Goal: Task Accomplishment & Management: Use online tool/utility

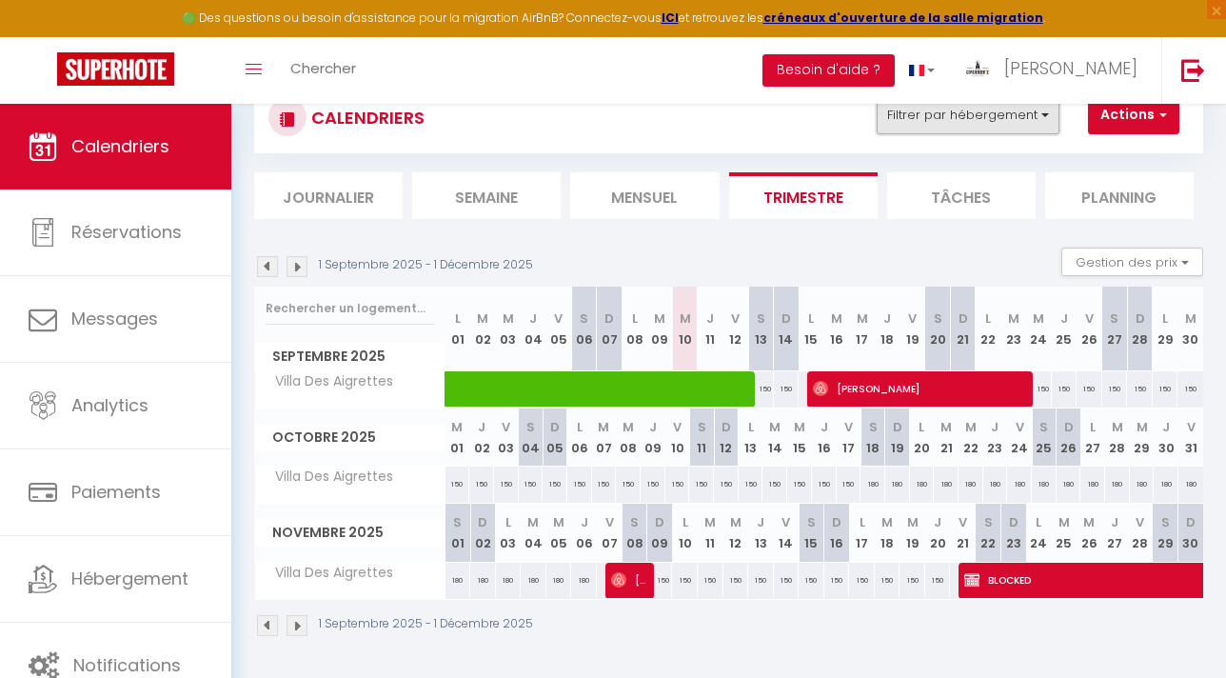
click at [994, 115] on button "Filtrer par hébergement" at bounding box center [968, 115] width 183 height 38
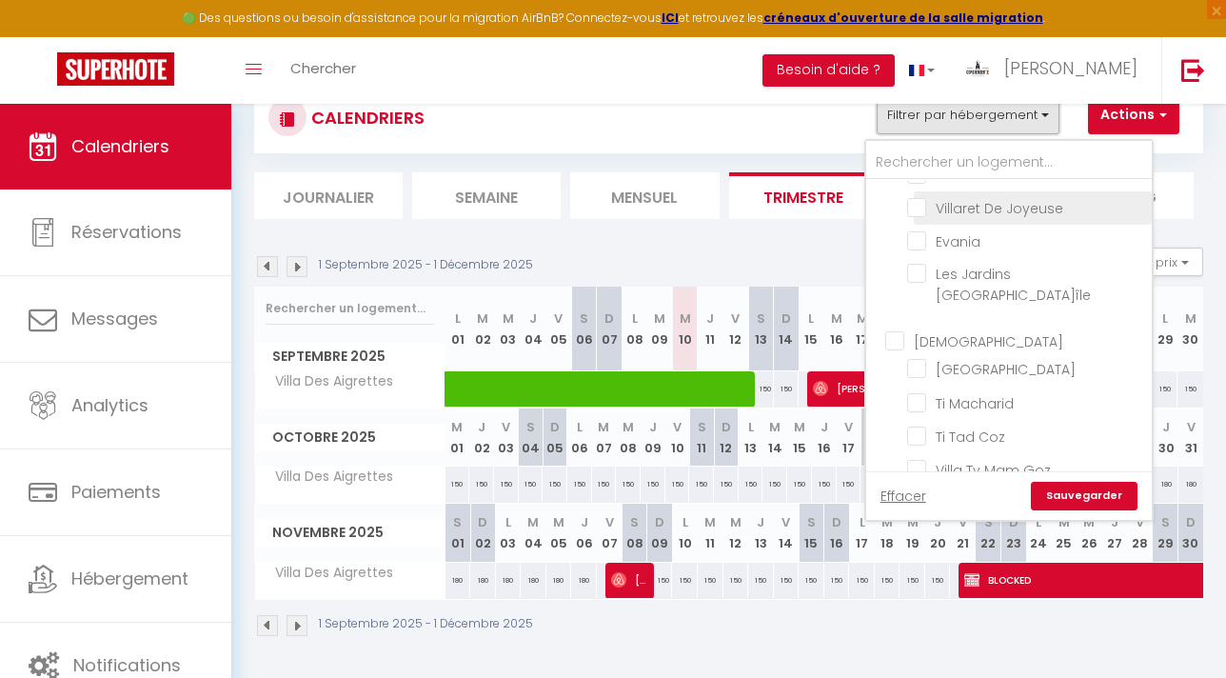
scroll to position [230, 0]
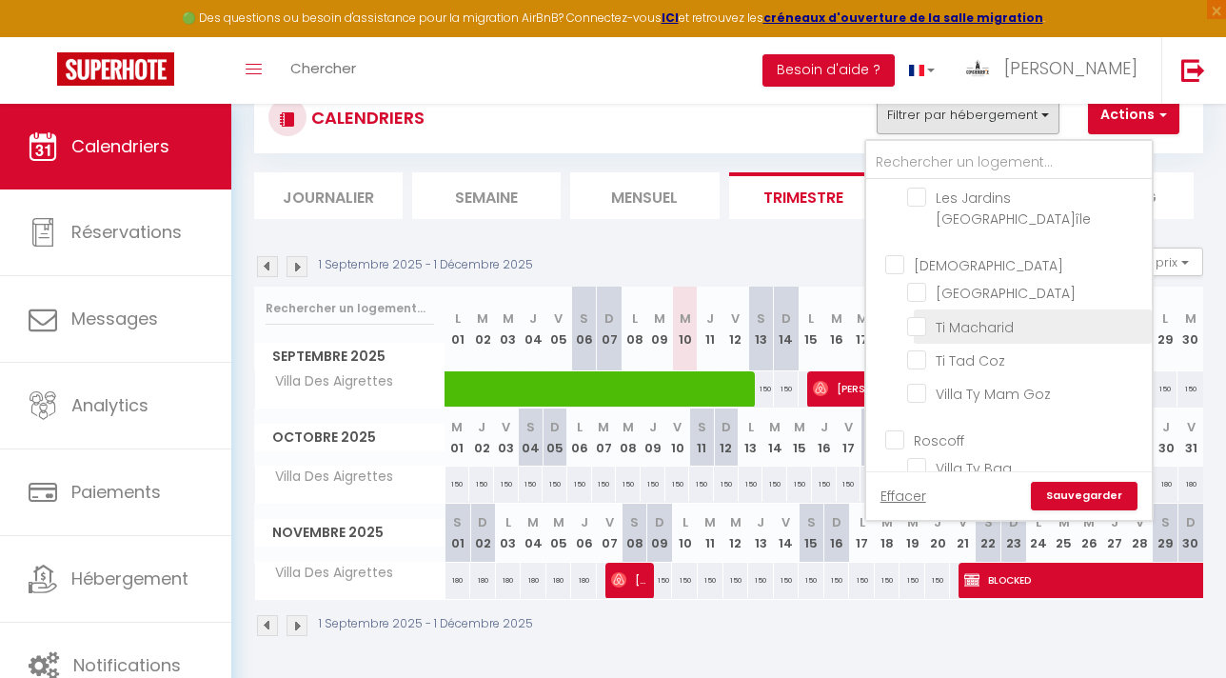
click at [923, 315] on input "Ti Macharid" at bounding box center [1026, 324] width 238 height 19
checkbox input "true"
checkbox input "false"
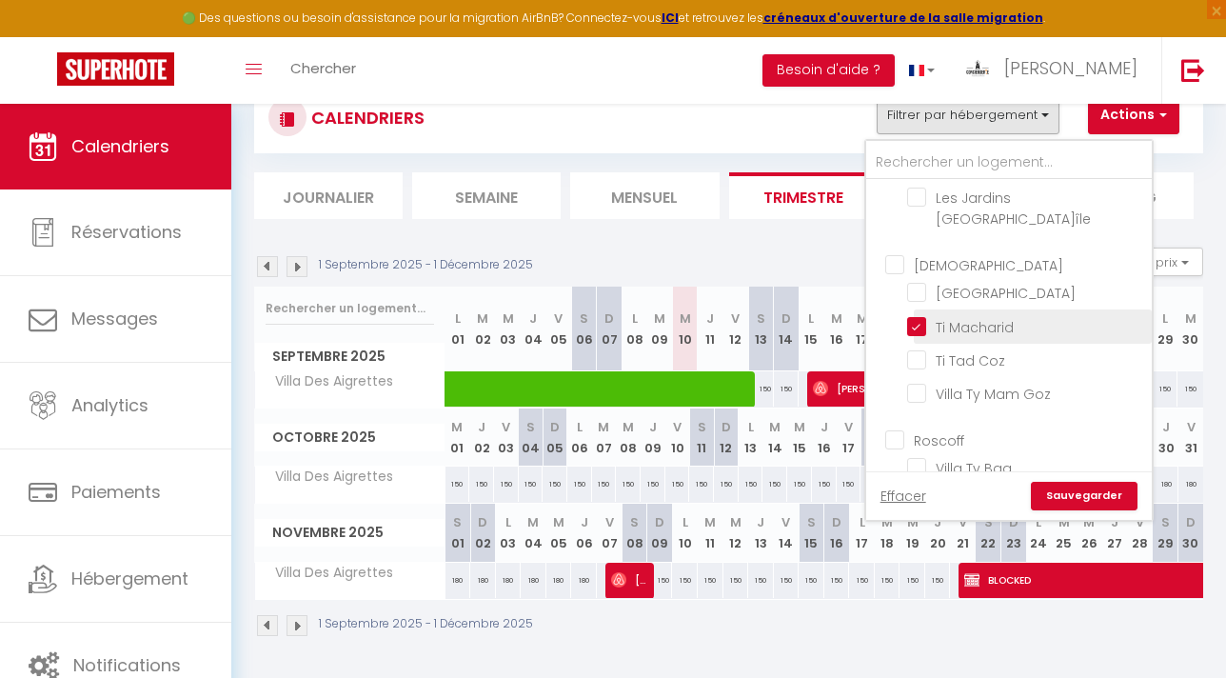
checkbox input "false"
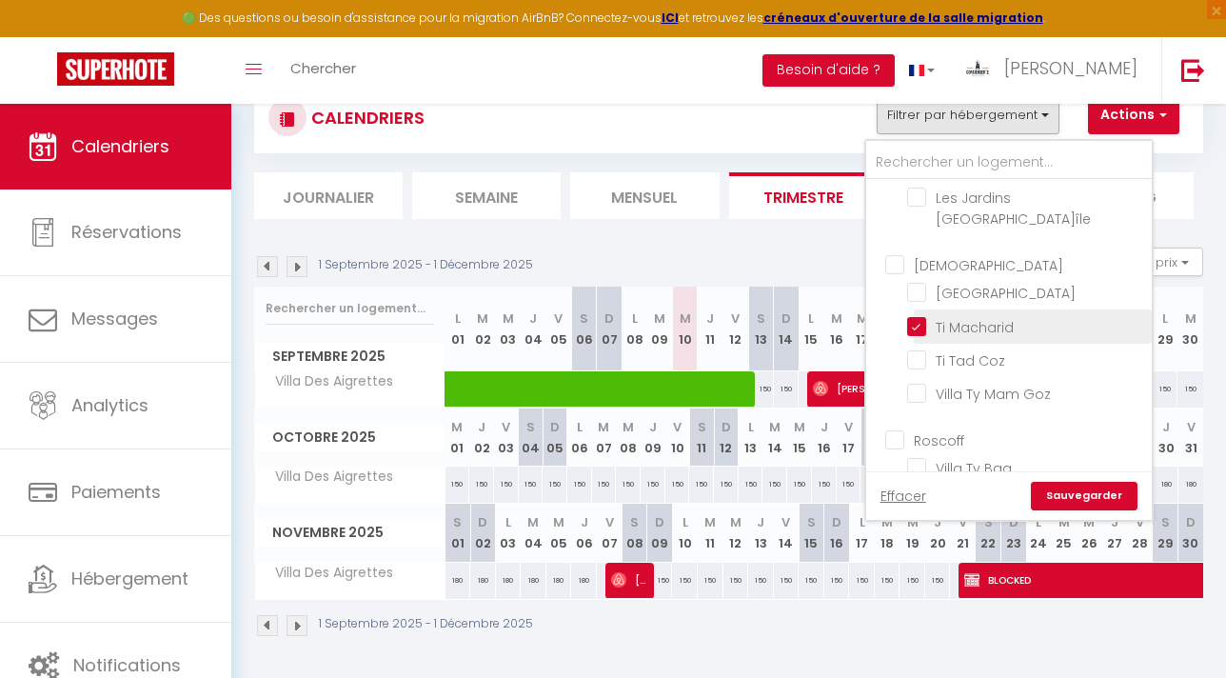
checkbox input "false"
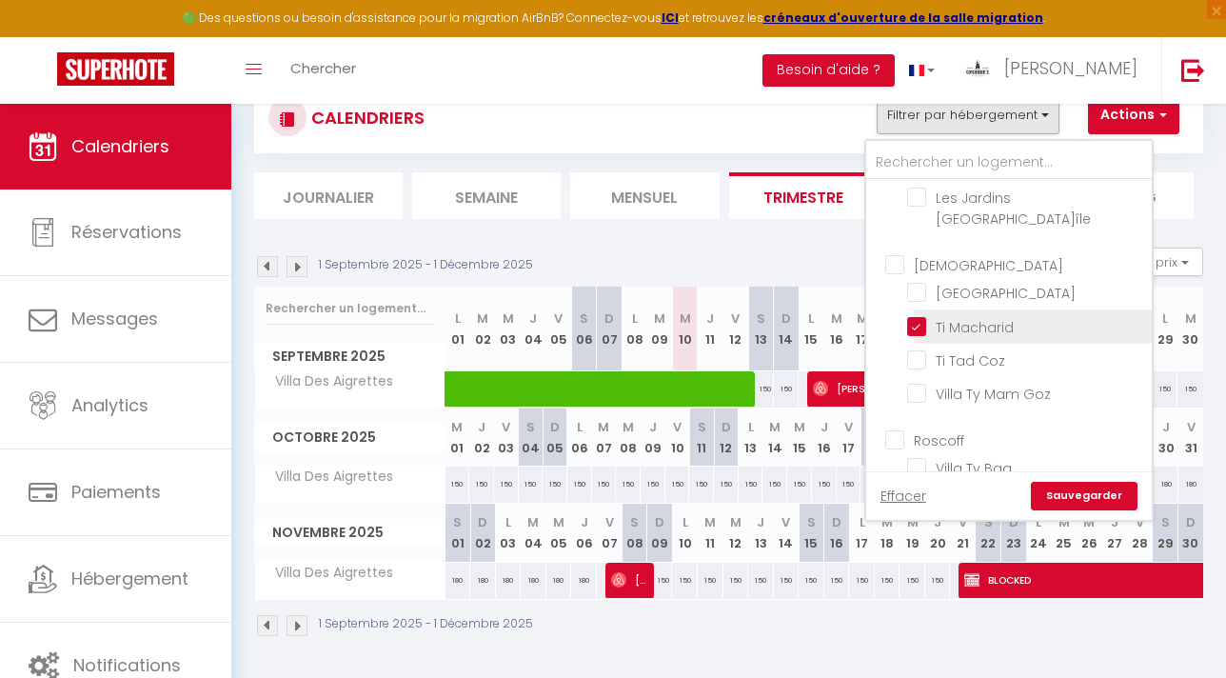
checkbox input "false"
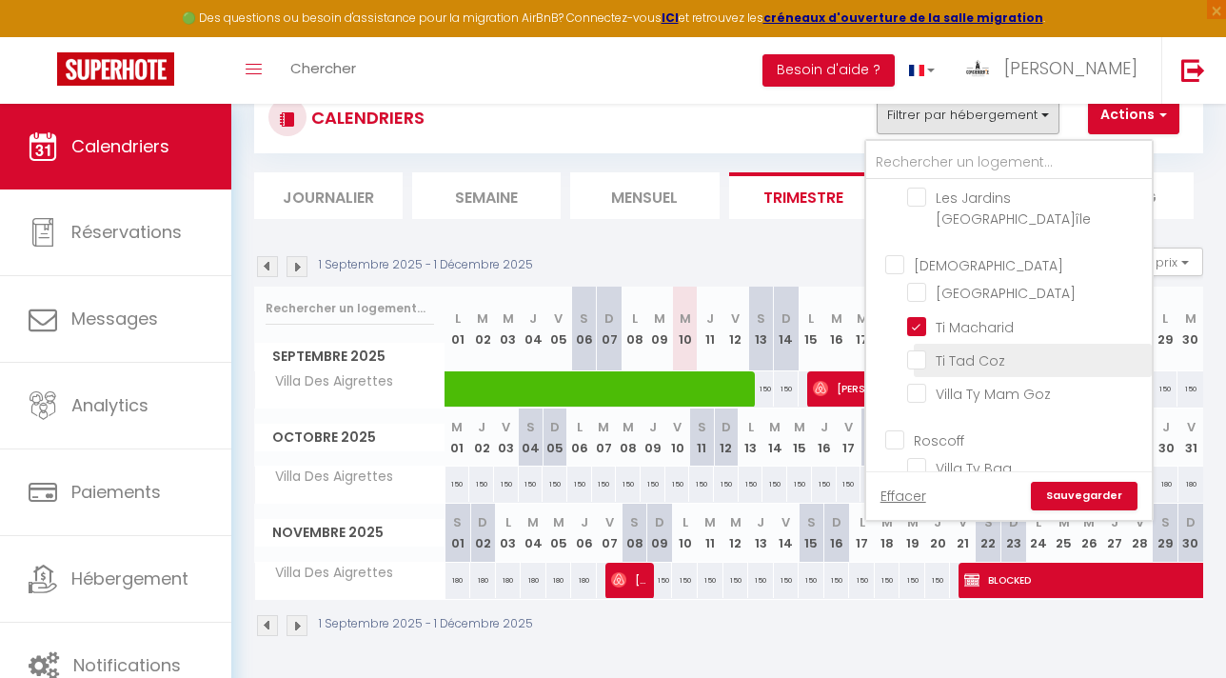
click at [923, 349] on input "Ti Tad Coz" at bounding box center [1026, 358] width 238 height 19
checkbox input "true"
checkbox input "false"
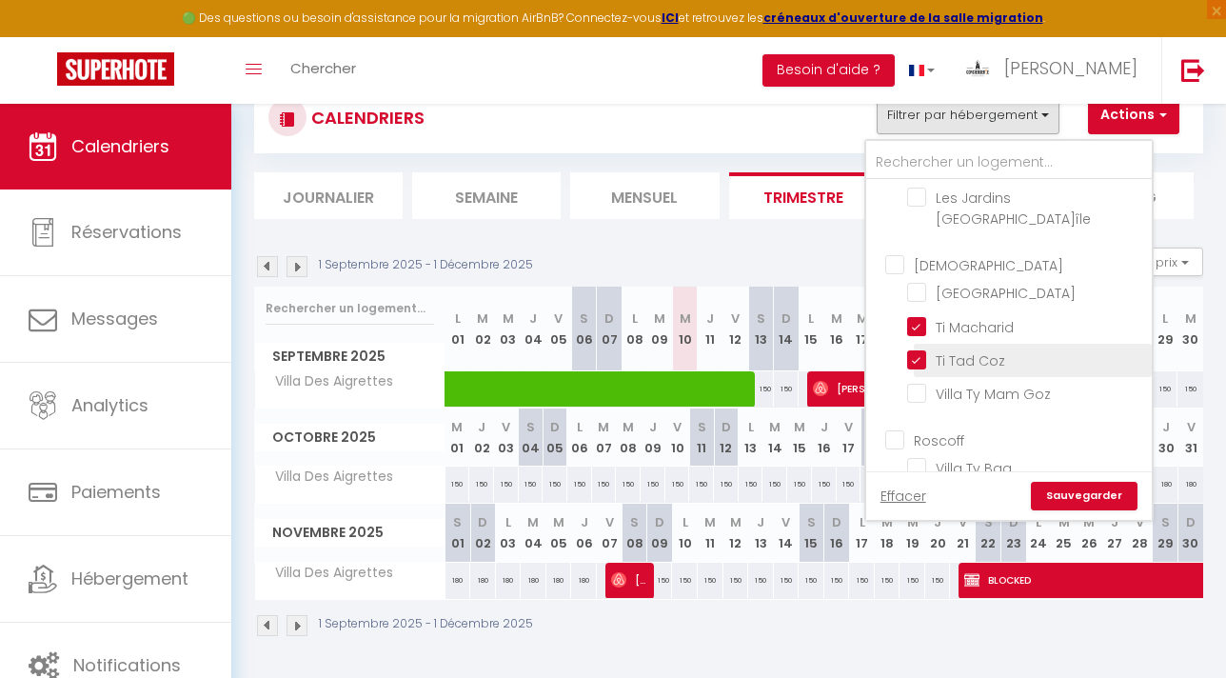
checkbox input "false"
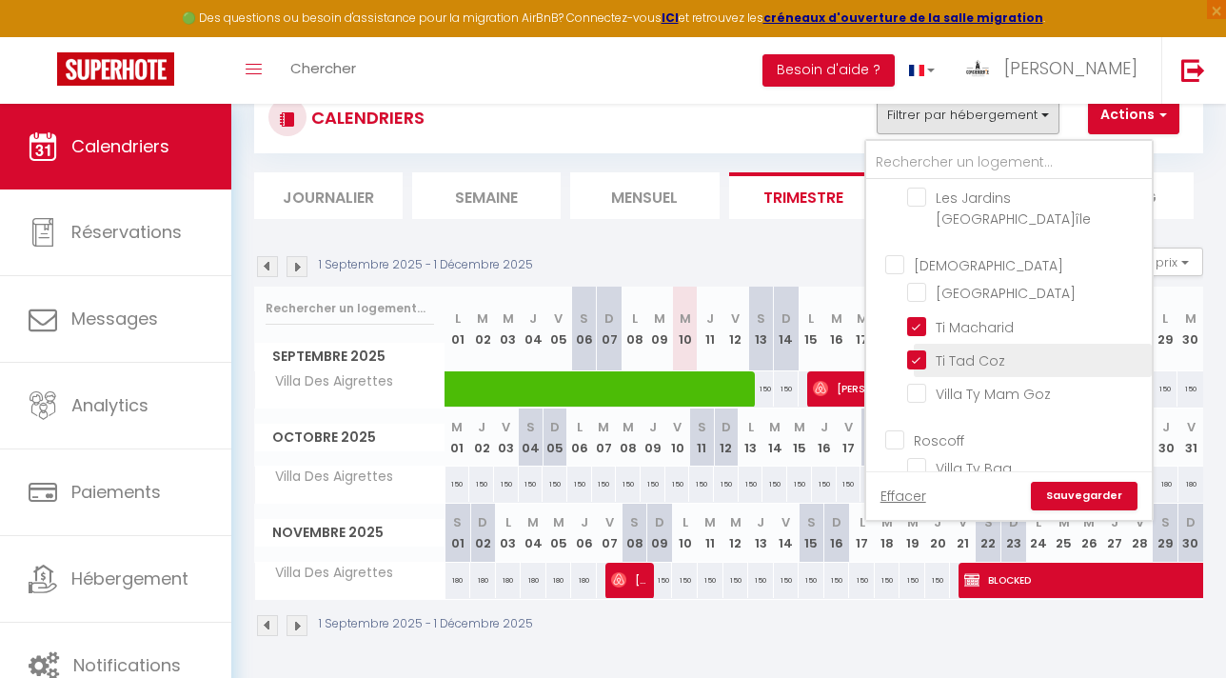
checkbox input "false"
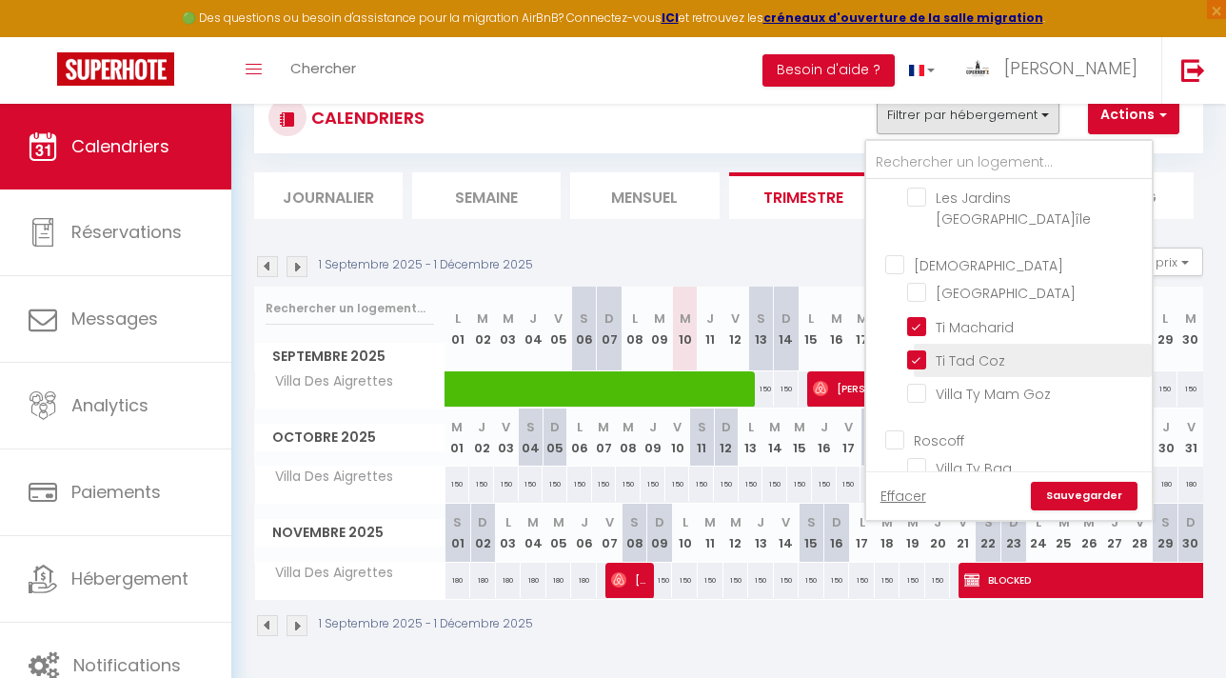
checkbox input "false"
click at [1072, 492] on link "Sauvegarder" at bounding box center [1084, 496] width 107 height 29
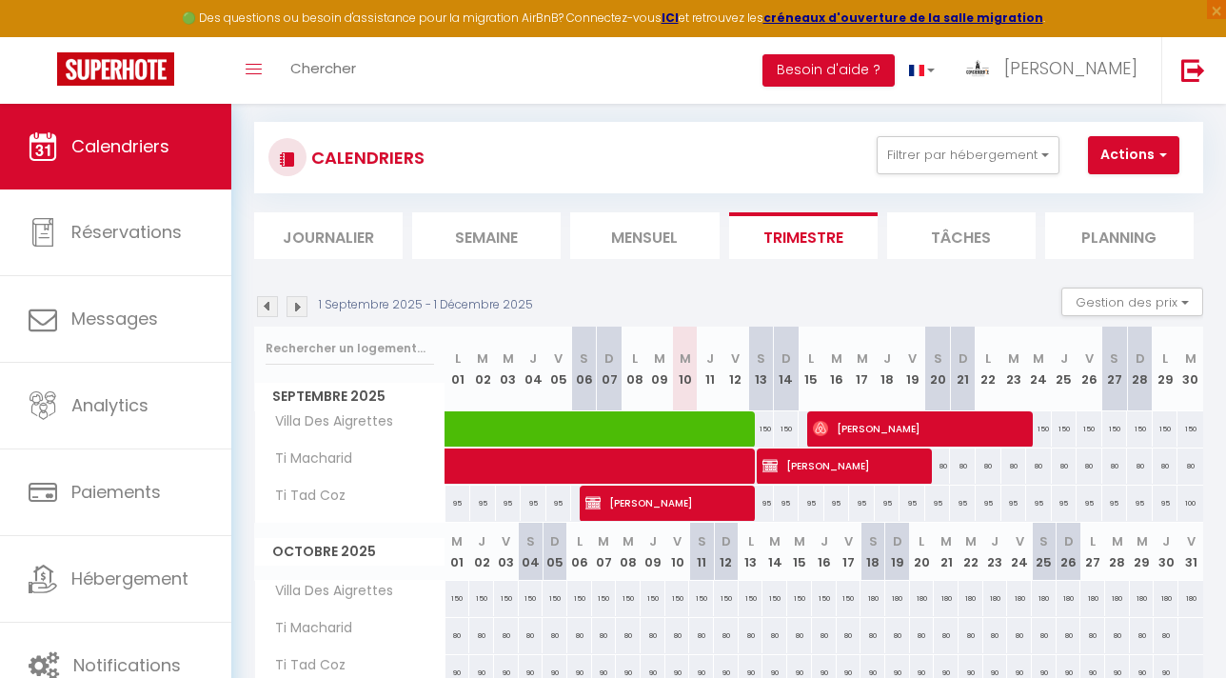
scroll to position [144, 0]
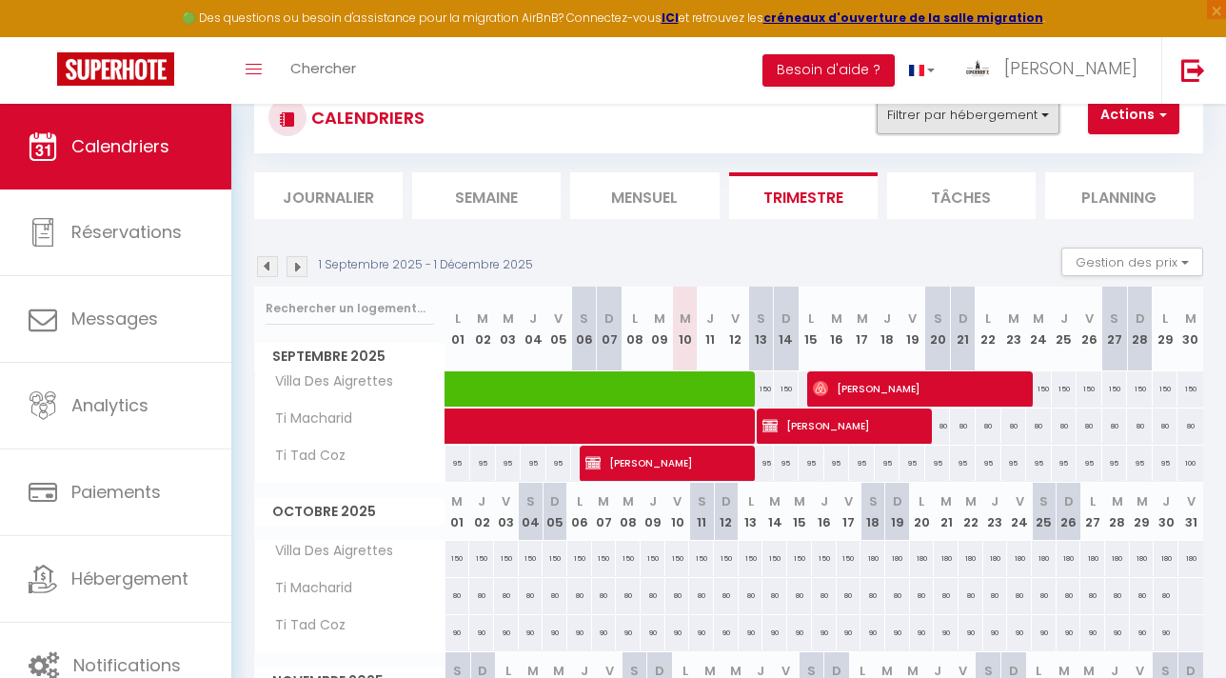
click at [948, 118] on button "Filtrer par hébergement" at bounding box center [968, 115] width 183 height 38
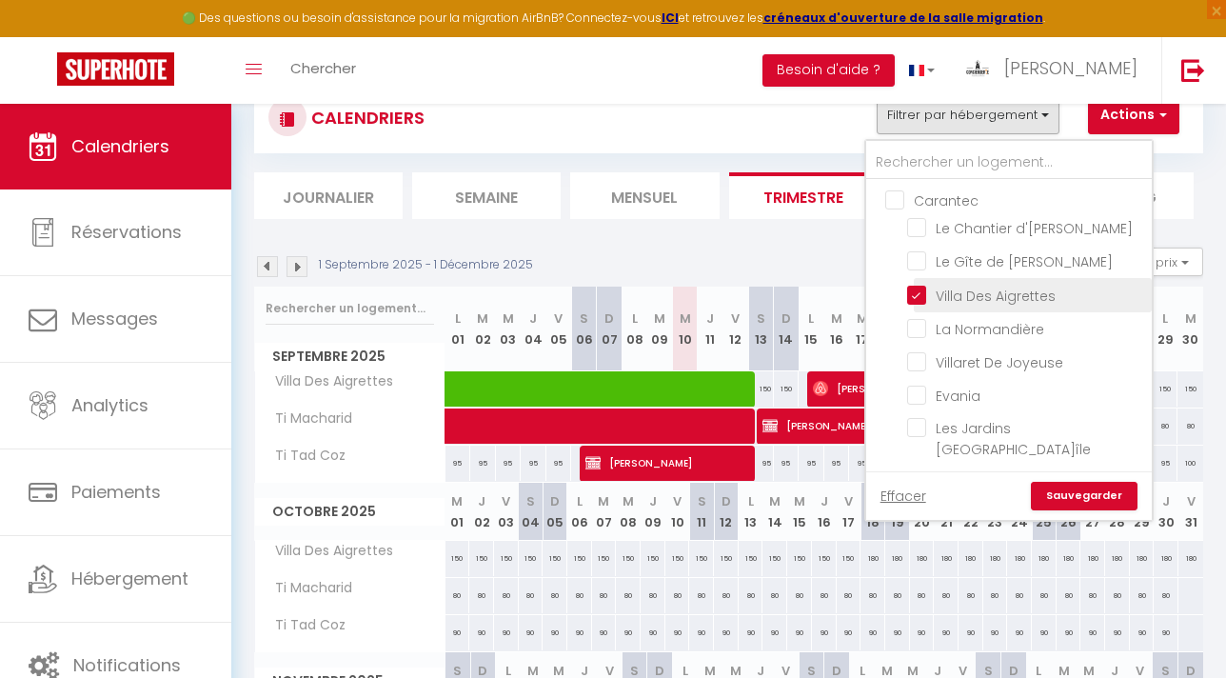
click at [918, 293] on input "Villa Des Aigrettes" at bounding box center [1026, 293] width 238 height 19
checkbox input "false"
click at [1058, 484] on link "Sauvegarder" at bounding box center [1084, 496] width 107 height 29
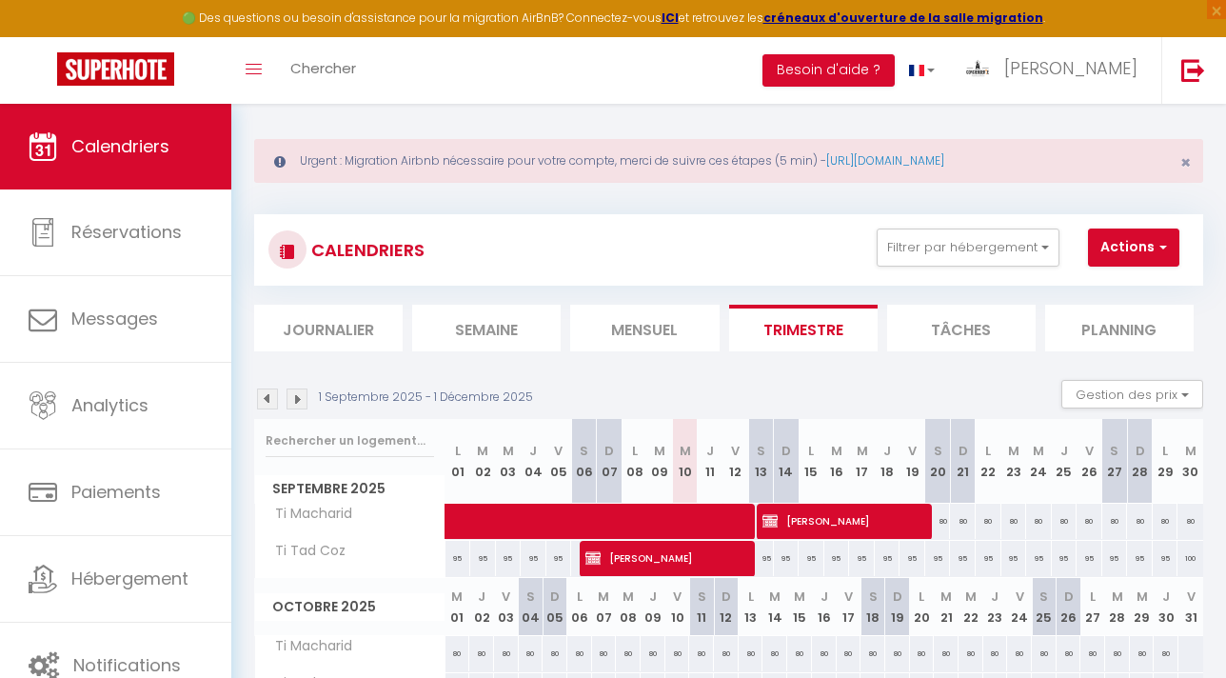
scroll to position [0, 0]
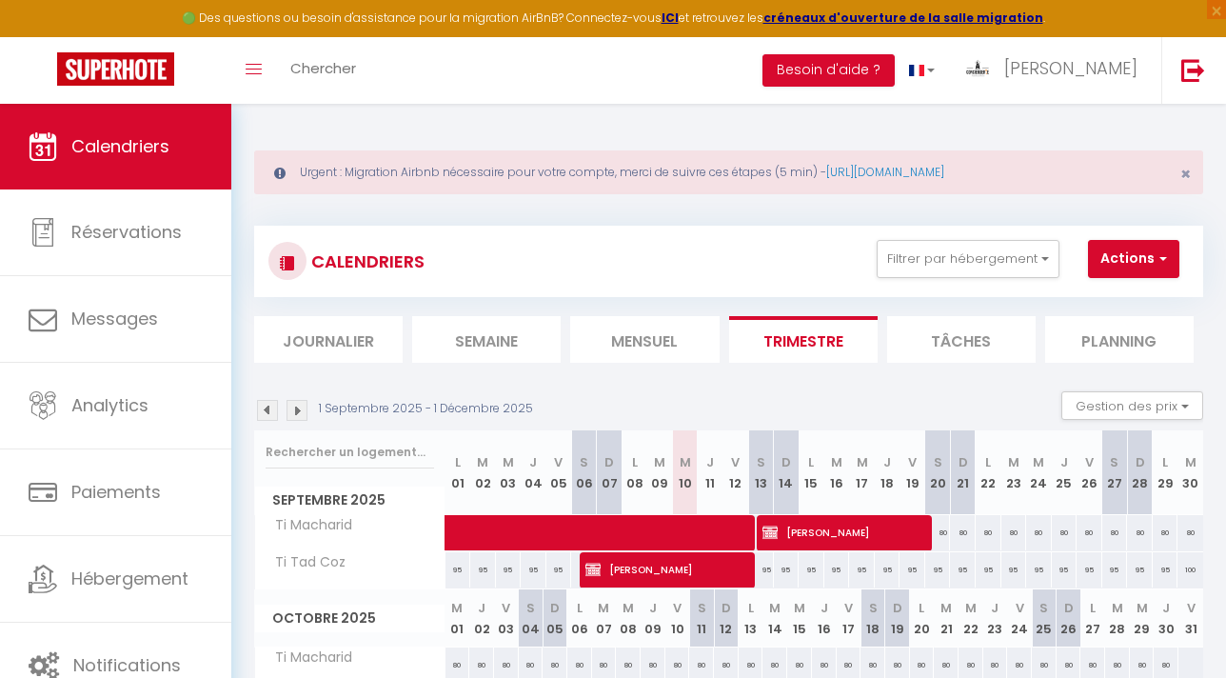
click at [270, 408] on img at bounding box center [267, 410] width 21 height 21
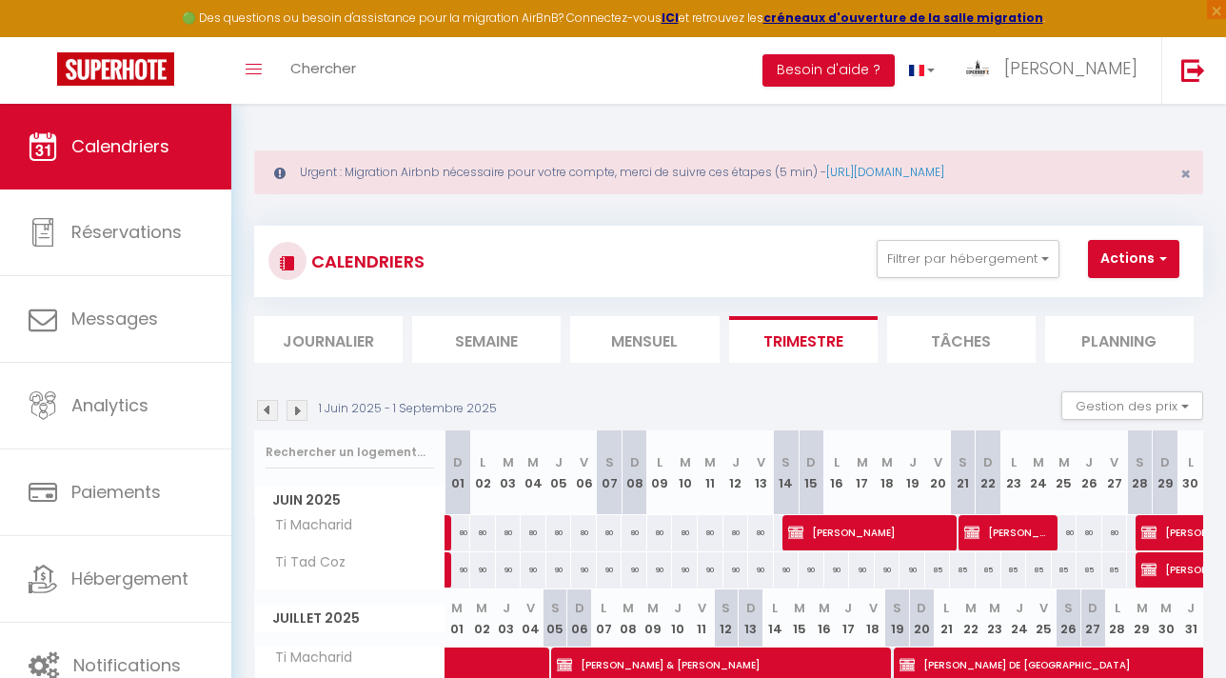
click at [270, 408] on img at bounding box center [267, 410] width 21 height 21
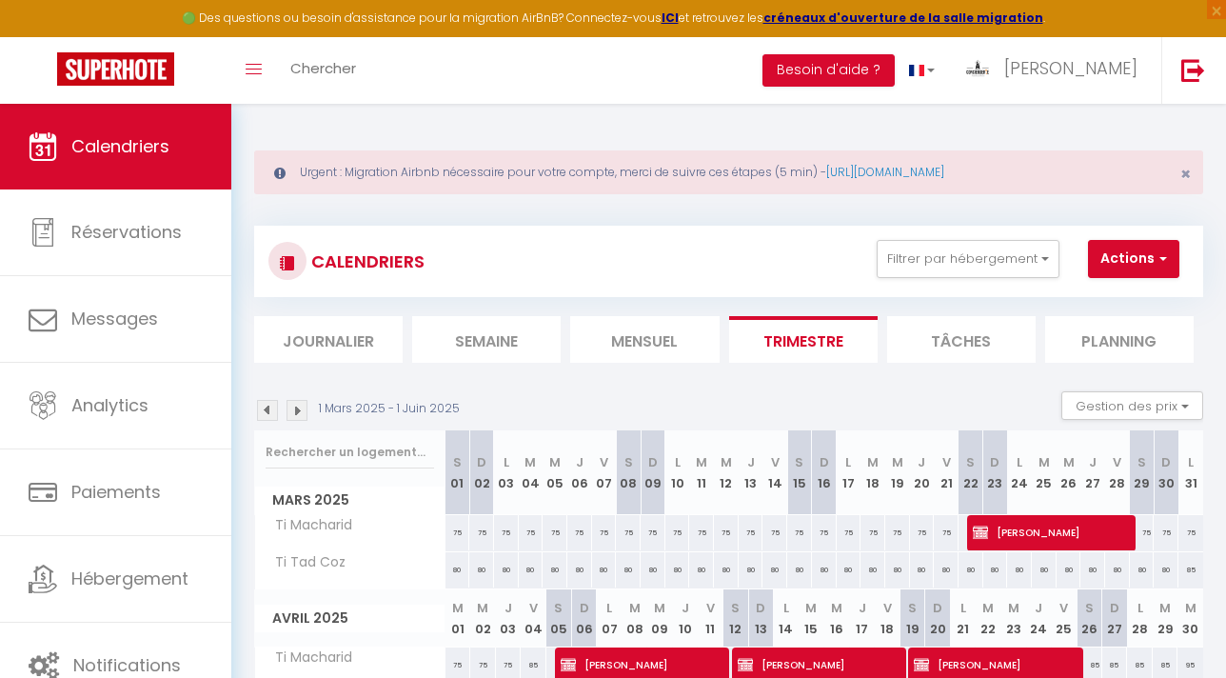
click at [270, 408] on img at bounding box center [267, 410] width 21 height 21
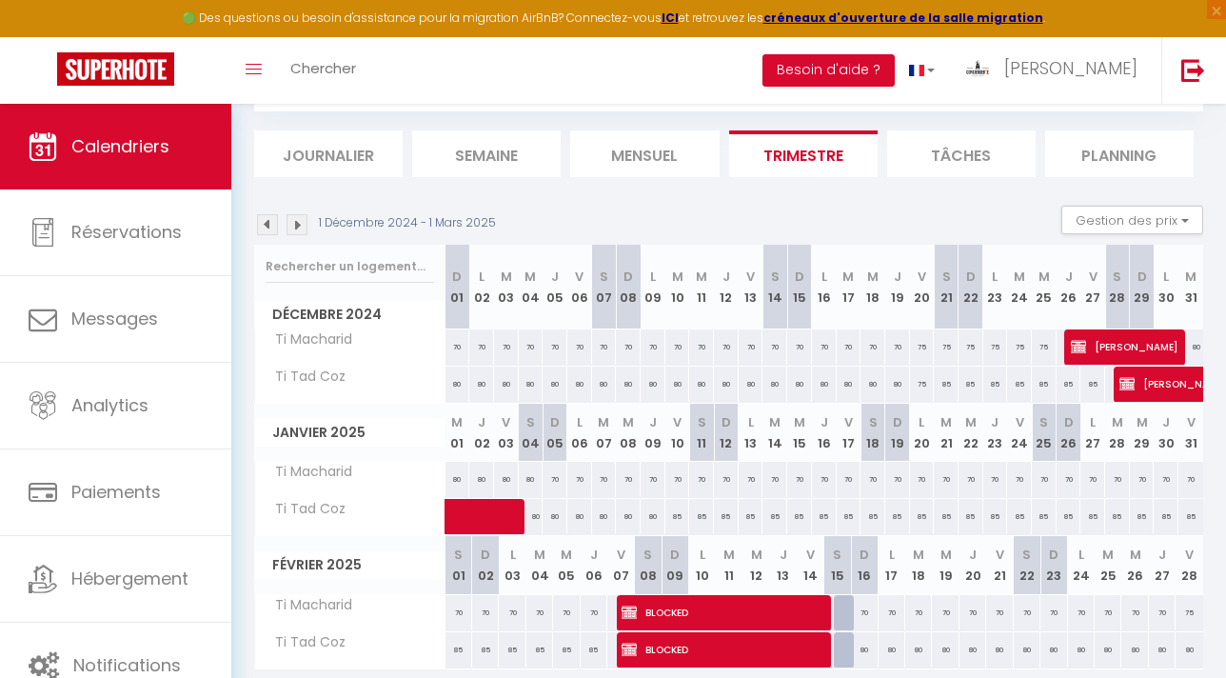
scroll to position [255, 0]
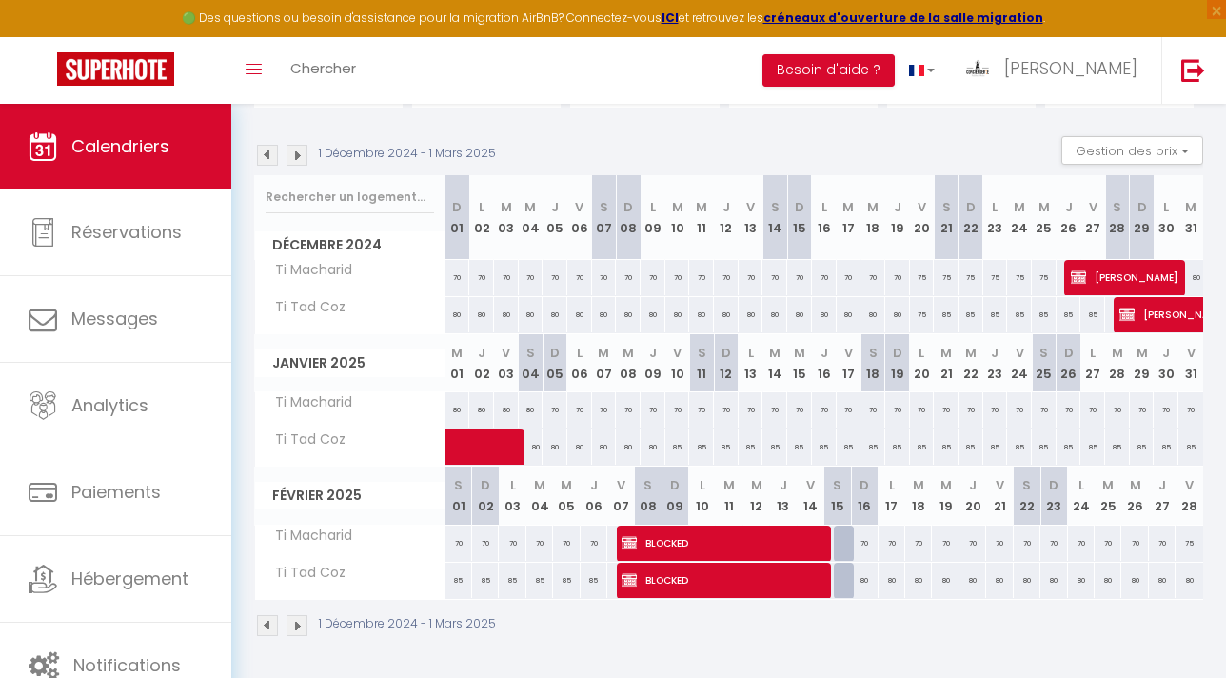
click at [300, 156] on img at bounding box center [297, 155] width 21 height 21
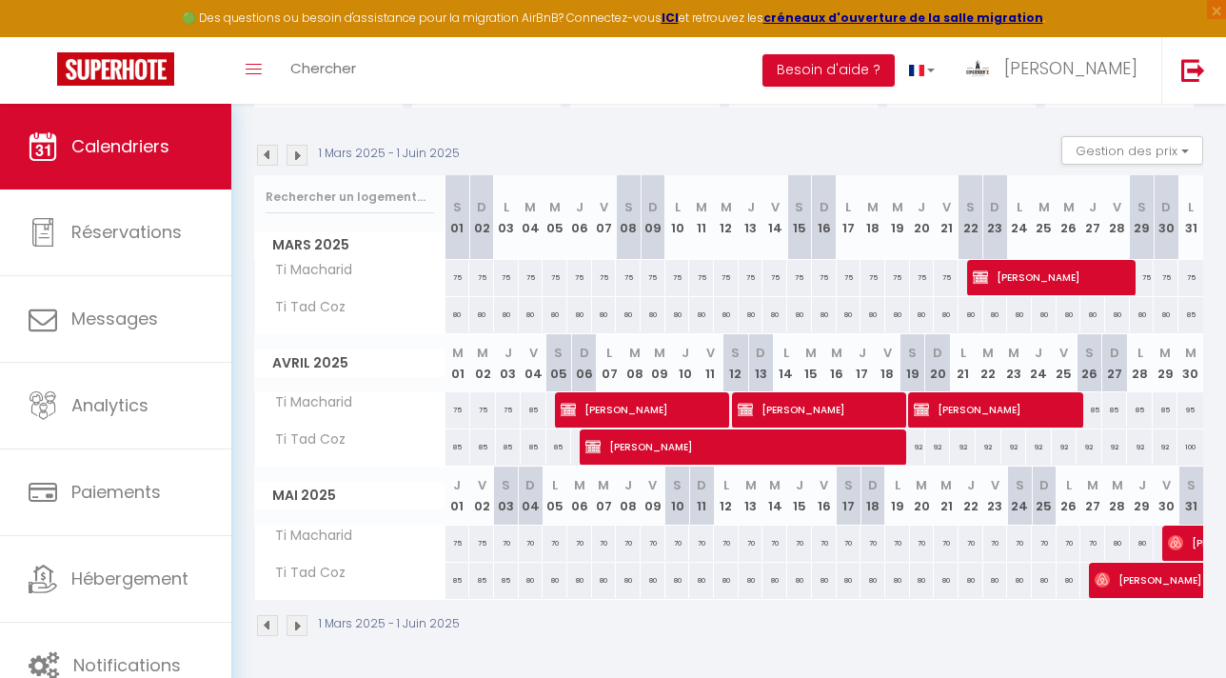
click at [298, 155] on img at bounding box center [297, 155] width 21 height 21
